Goal: Information Seeking & Learning: Learn about a topic

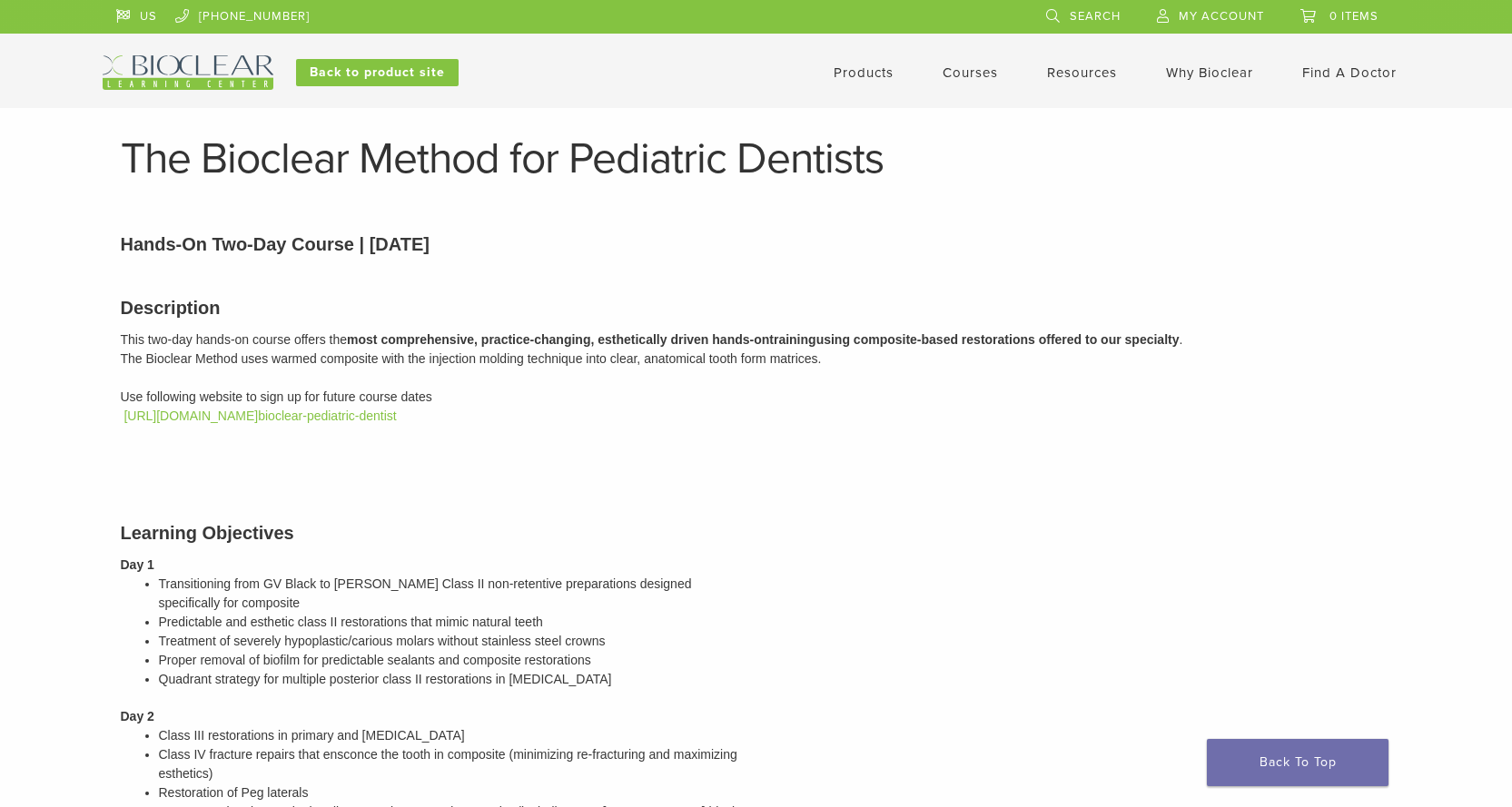
click at [869, 75] on link "Products" at bounding box center [863, 72] width 60 height 16
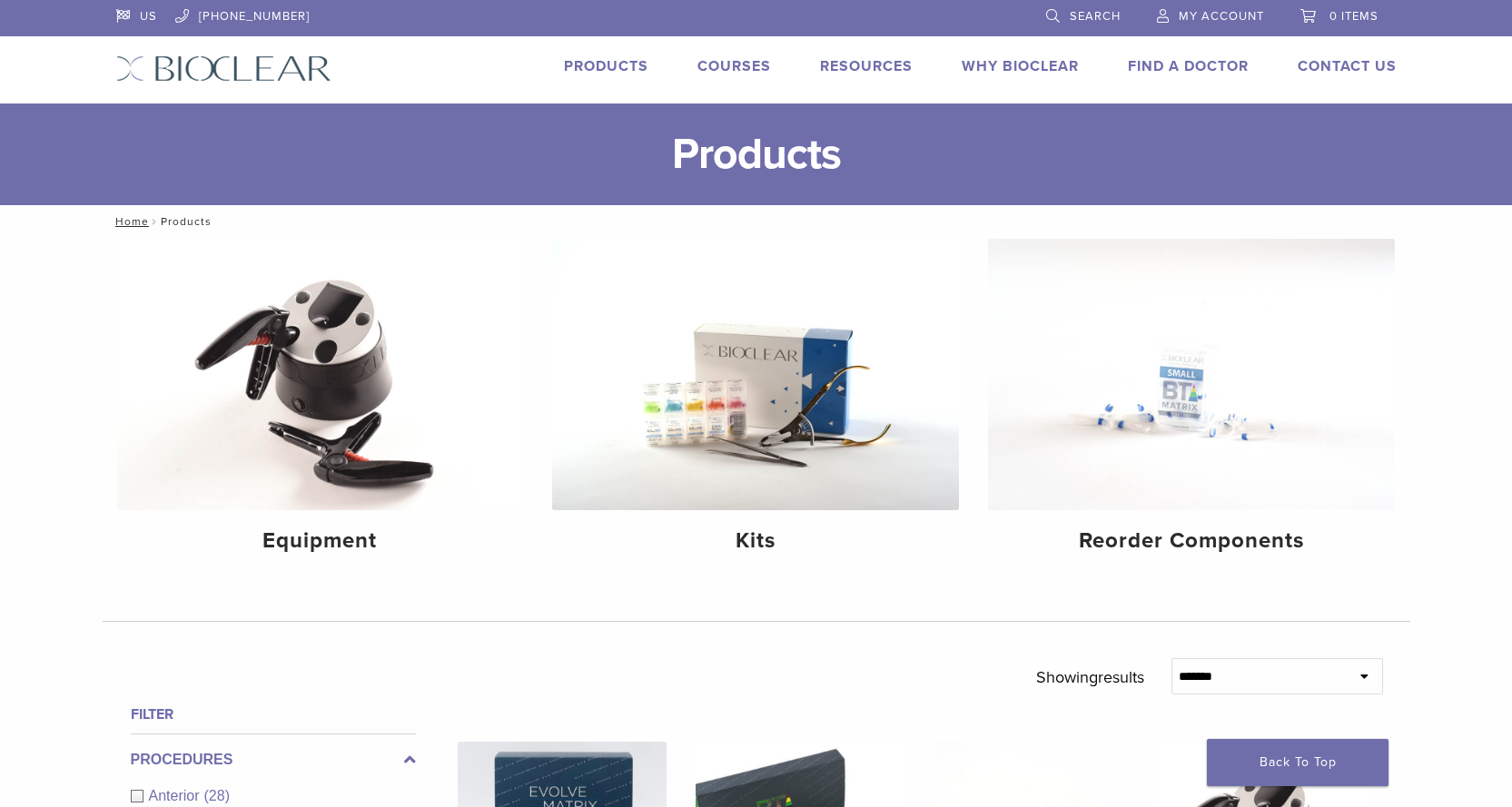
click at [725, 71] on link "Courses" at bounding box center [734, 65] width 74 height 18
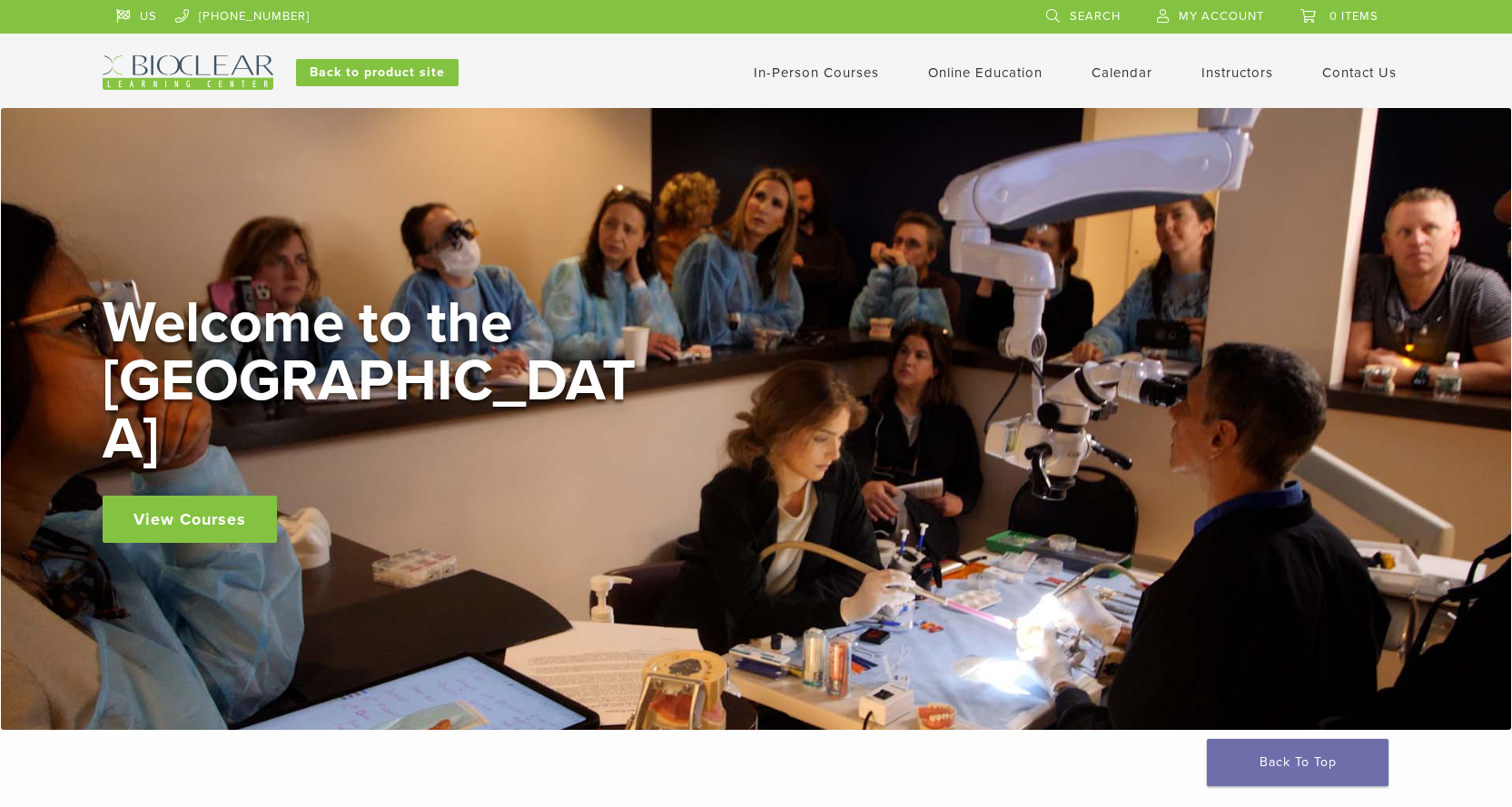
scroll to position [363, 0]
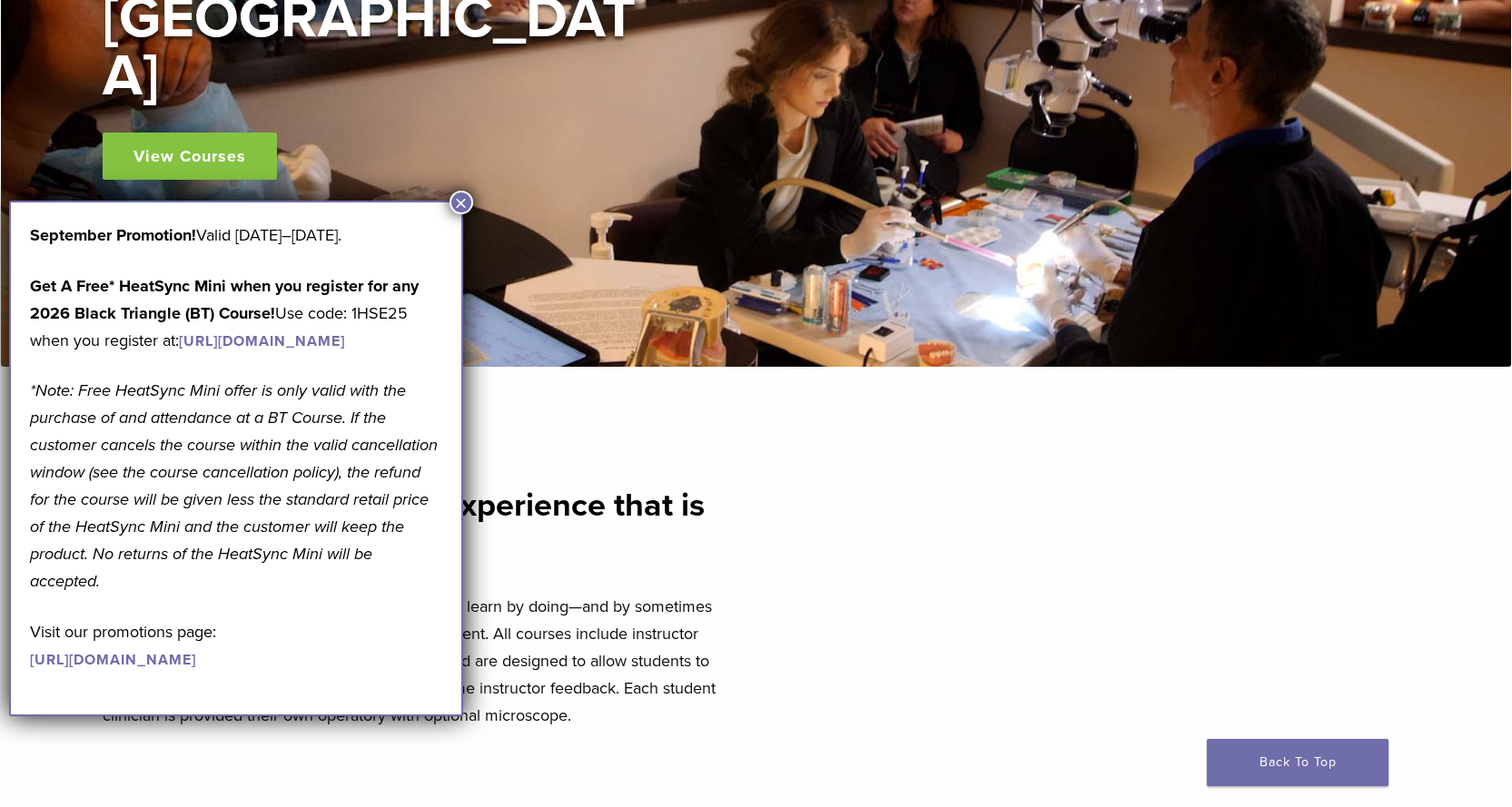
click at [583, 605] on p "Our experiential learning model allows clinicians to learn by doing—and by some…" at bounding box center [424, 661] width 643 height 136
click at [469, 193] on button "×" at bounding box center [461, 202] width 23 height 23
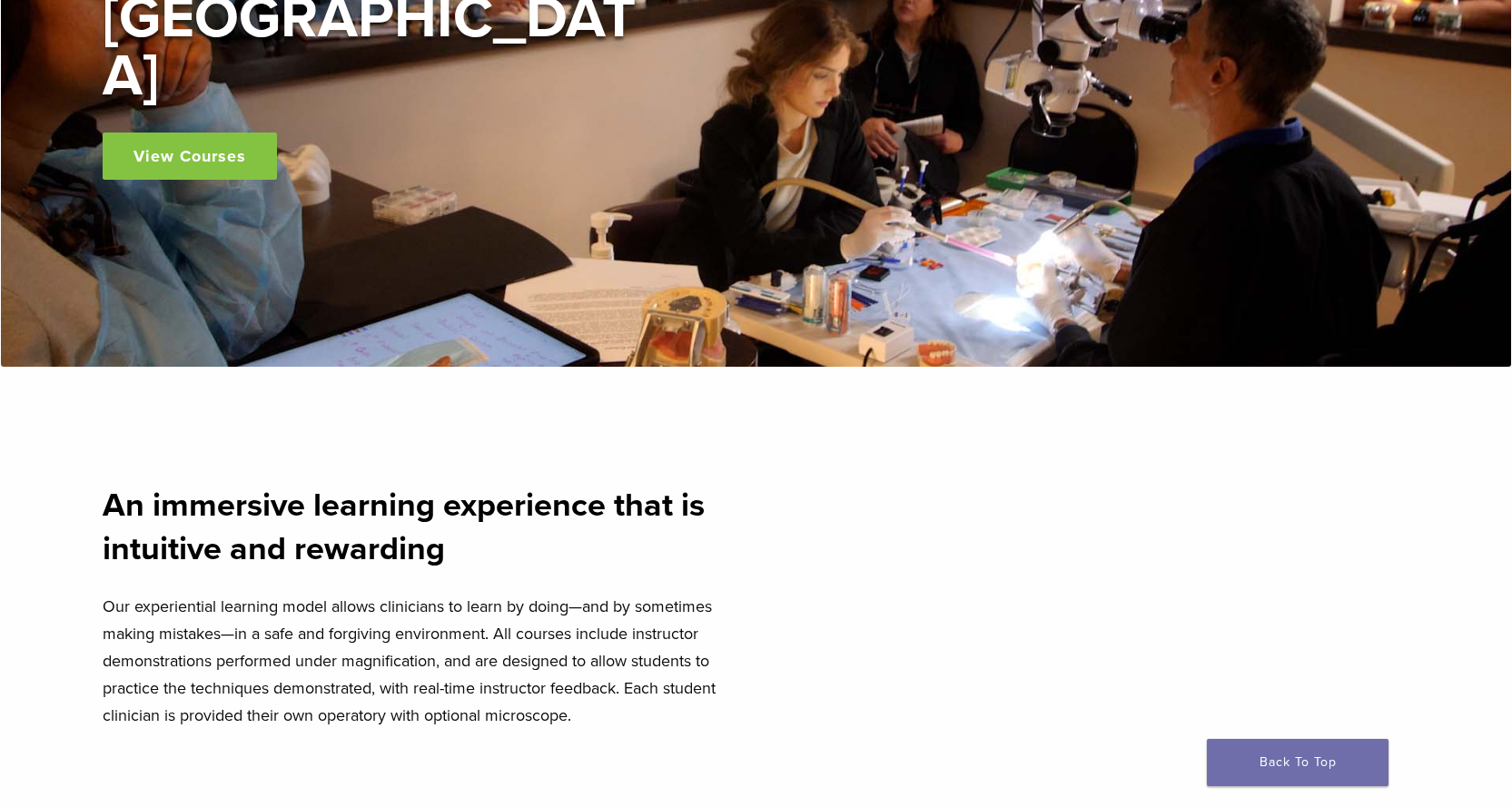
click at [332, 615] on p "Our experiential learning model allows clinicians to learn by doing—and by some…" at bounding box center [424, 661] width 643 height 136
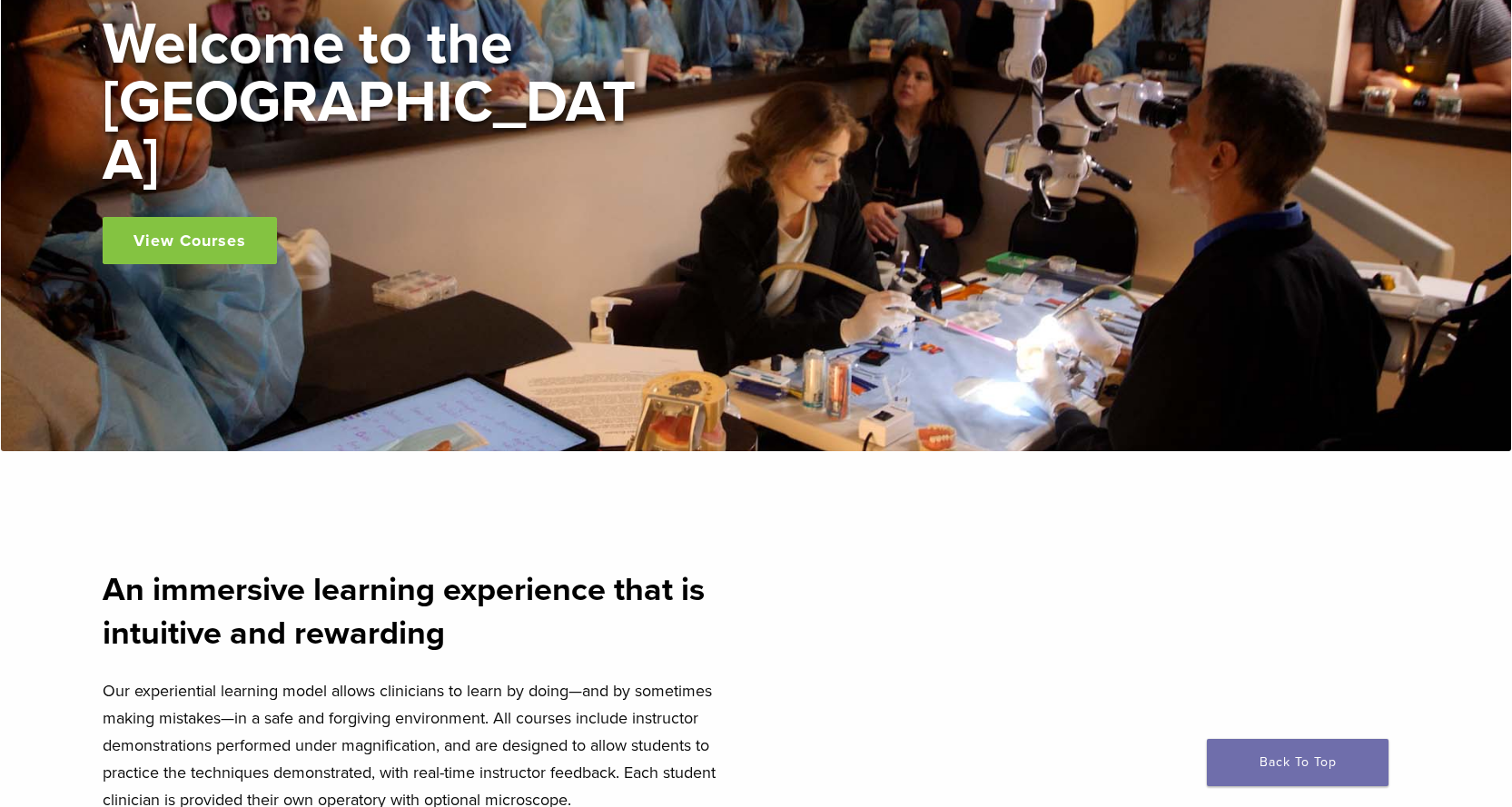
scroll to position [0, 0]
